Goal: Task Accomplishment & Management: Manage account settings

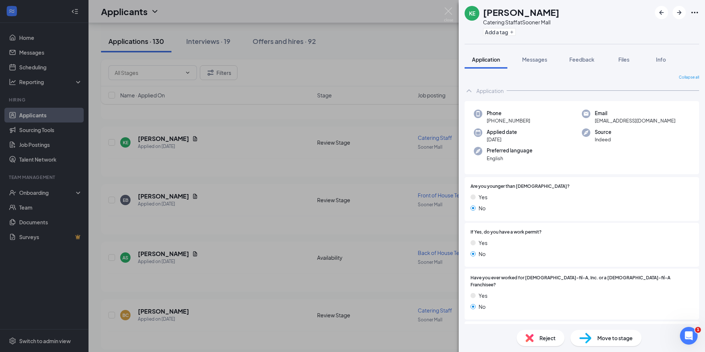
scroll to position [147, 0]
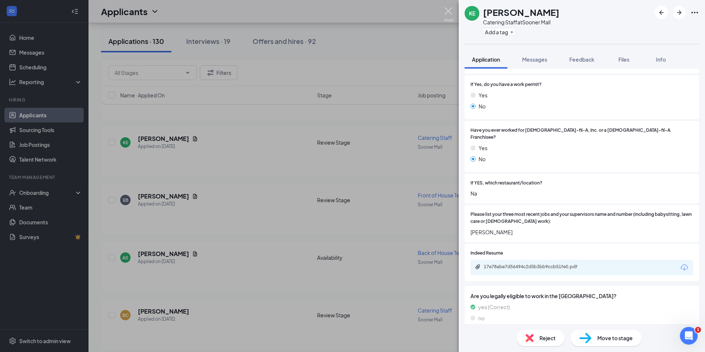
click at [447, 9] on img at bounding box center [448, 14] width 9 height 14
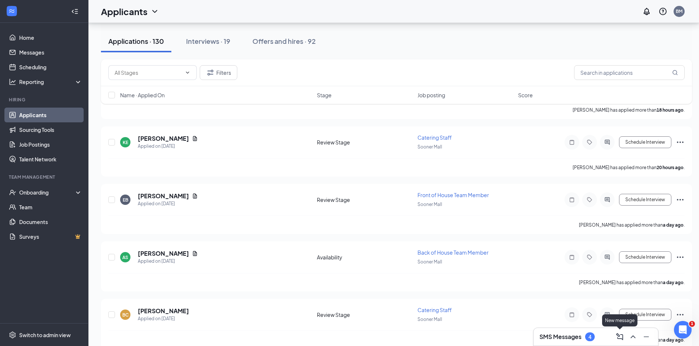
click at [631, 336] on icon "ChevronUp" at bounding box center [633, 337] width 9 height 9
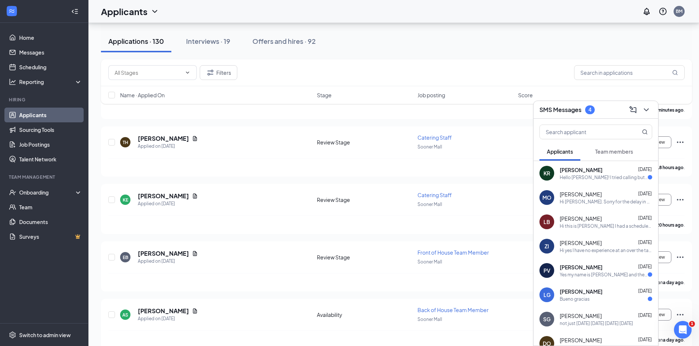
click at [597, 176] on div "Hello [PERSON_NAME]! I tried calling but it's not wanting to go through?" at bounding box center [604, 177] width 88 height 6
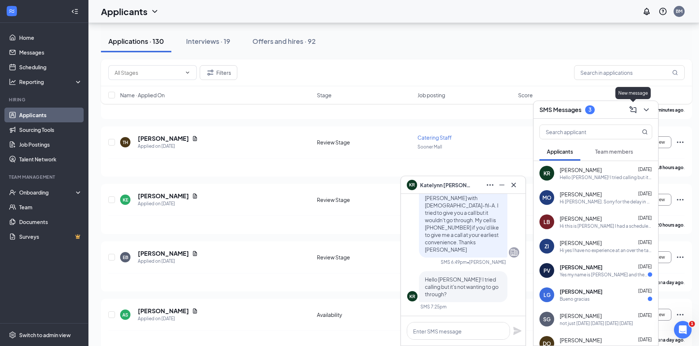
click at [645, 110] on icon "ChevronDown" at bounding box center [646, 109] width 9 height 9
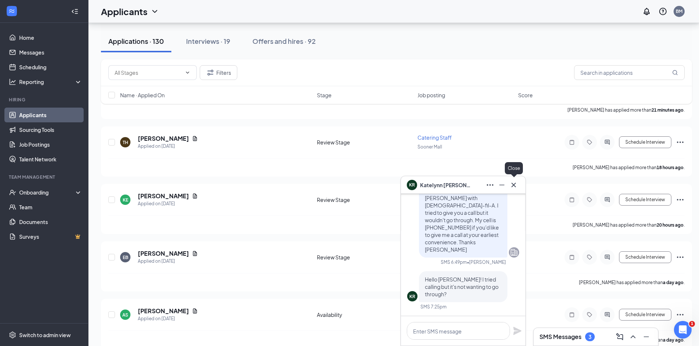
click at [511, 185] on icon "Cross" at bounding box center [514, 185] width 9 height 9
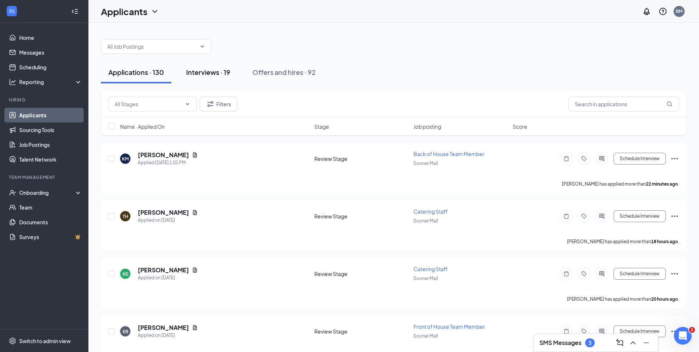
click at [199, 68] on div "Interviews · 19" at bounding box center [208, 71] width 44 height 9
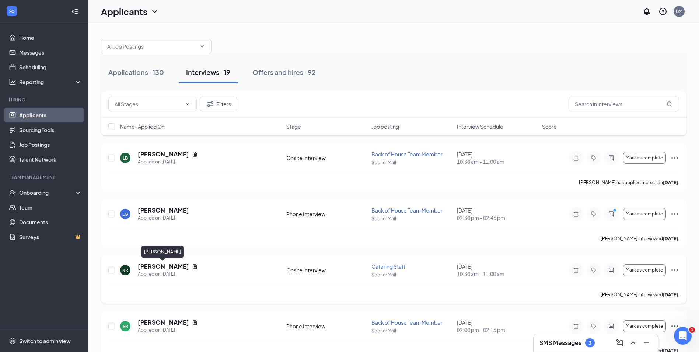
click at [175, 266] on h5 "[PERSON_NAME]" at bounding box center [163, 266] width 51 height 8
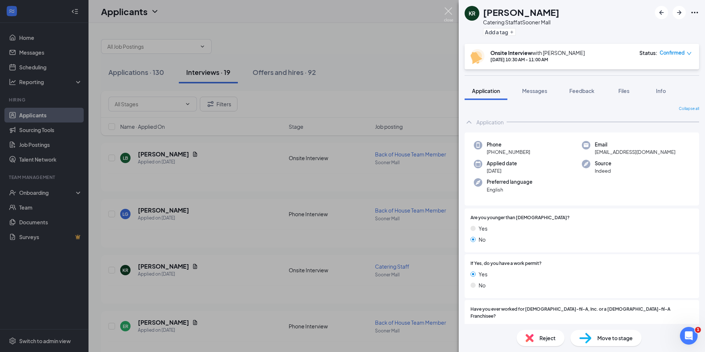
click at [449, 11] on img at bounding box center [448, 14] width 9 height 14
